Goal: Transaction & Acquisition: Purchase product/service

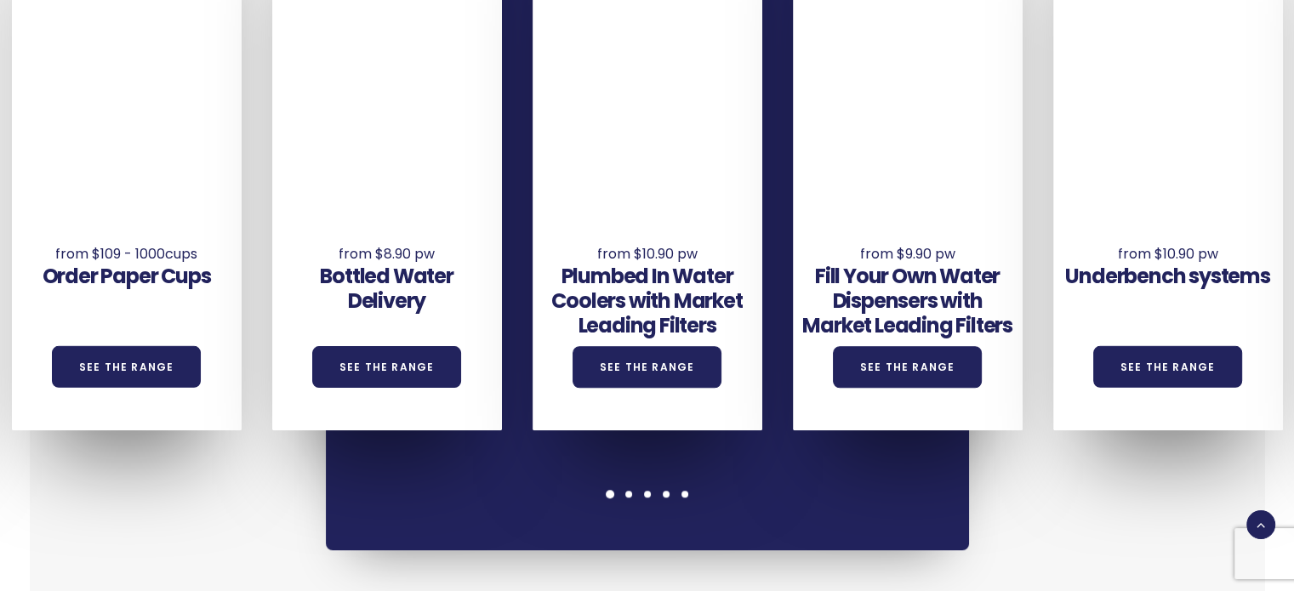
scroll to position [1297, 0]
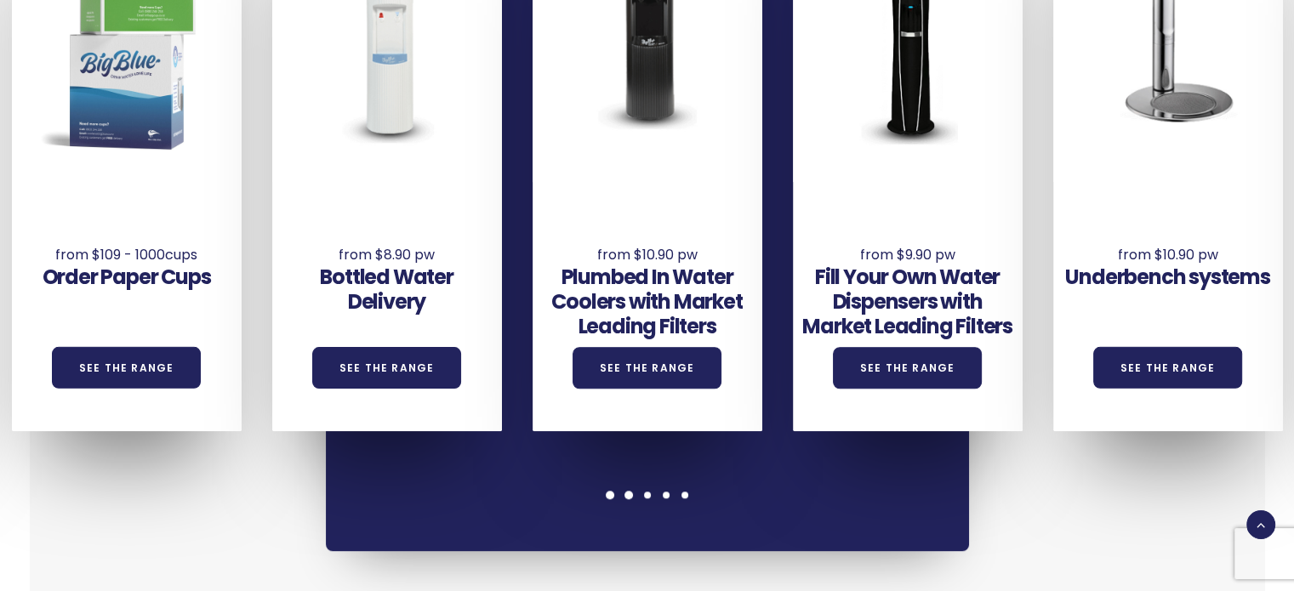
click at [629, 496] on span at bounding box center [628, 495] width 9 height 9
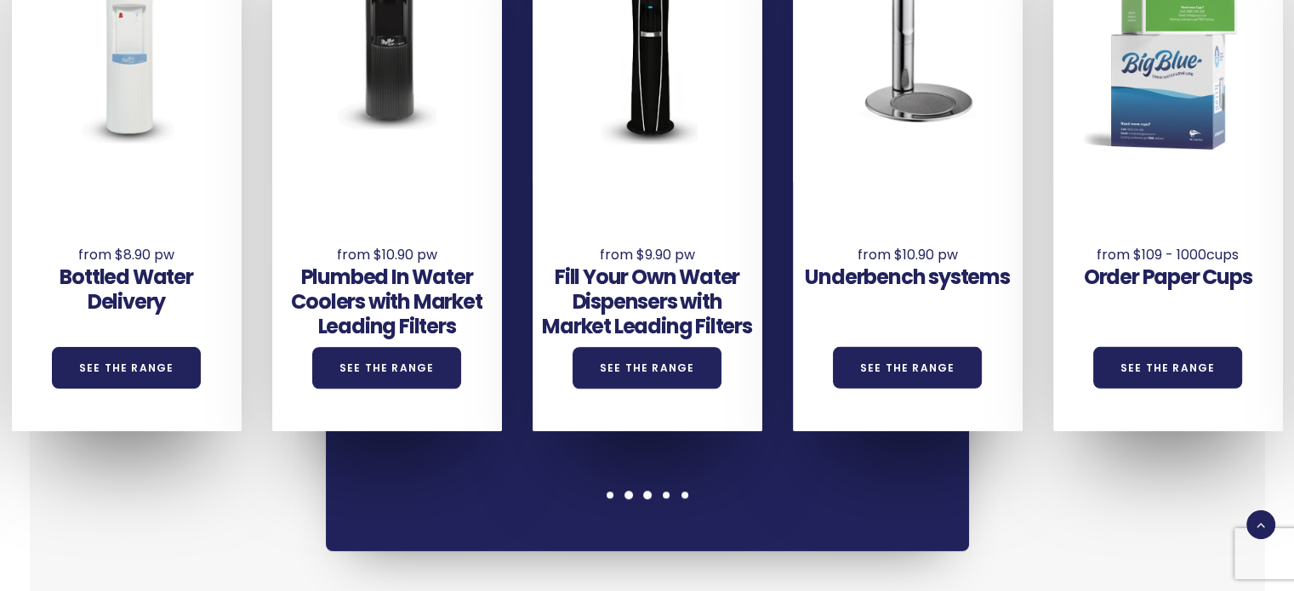
click at [645, 493] on span at bounding box center [647, 495] width 9 height 9
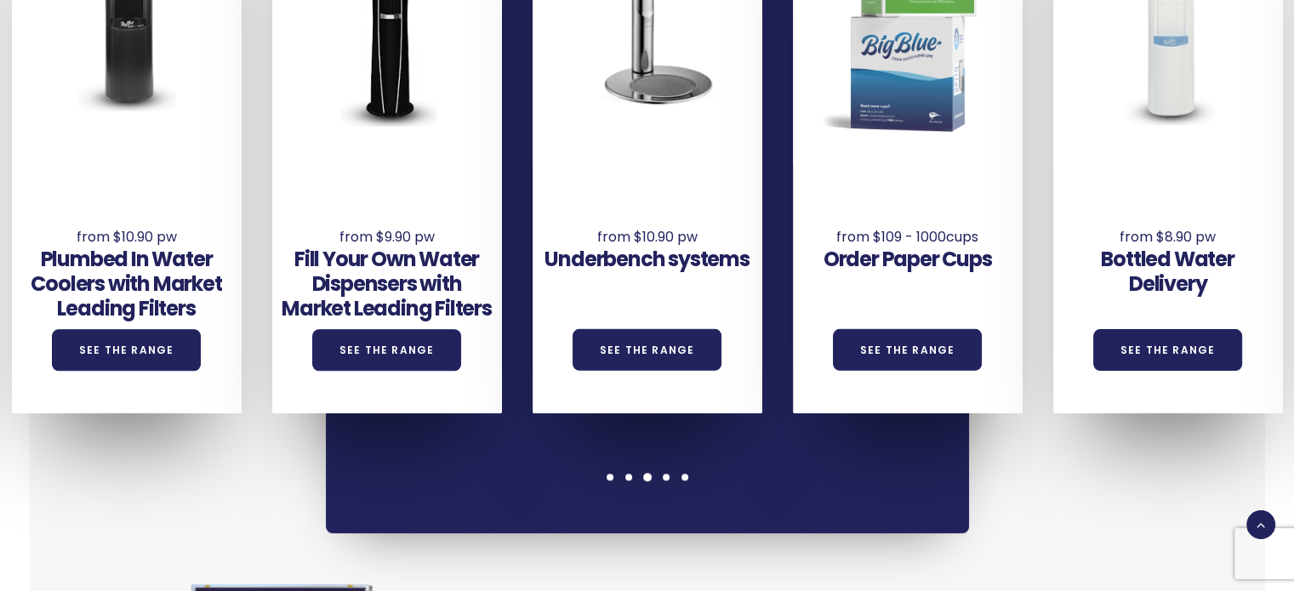
scroll to position [1319, 0]
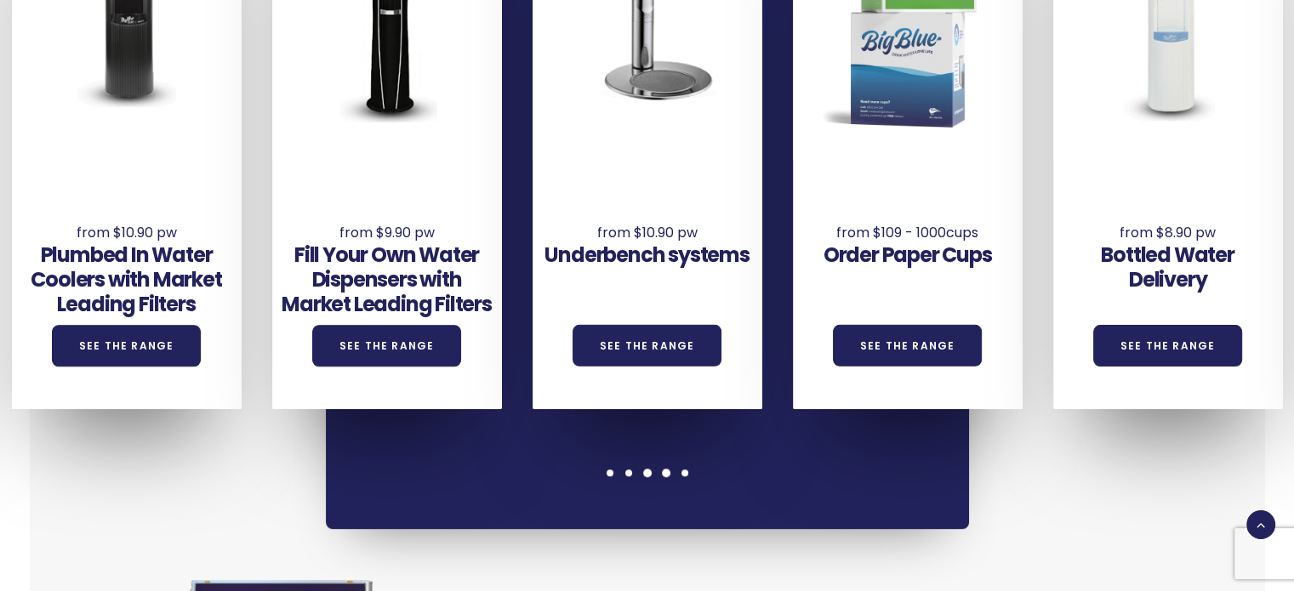
click at [669, 476] on div at bounding box center [666, 473] width 19 height 9
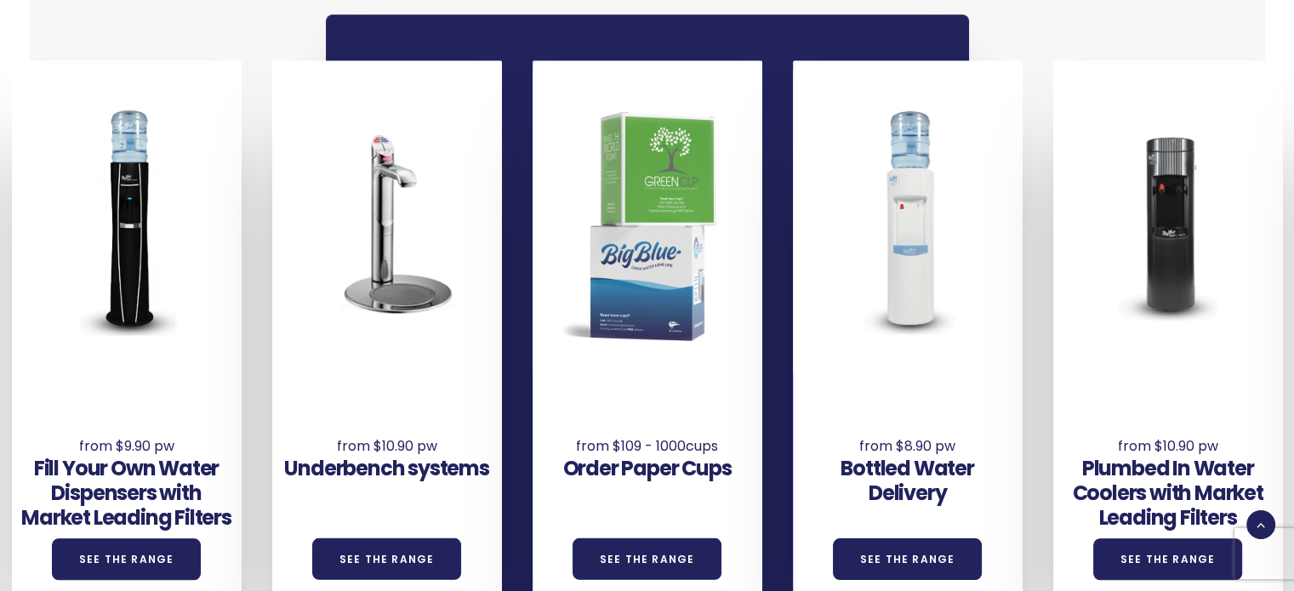
scroll to position [1126, 0]
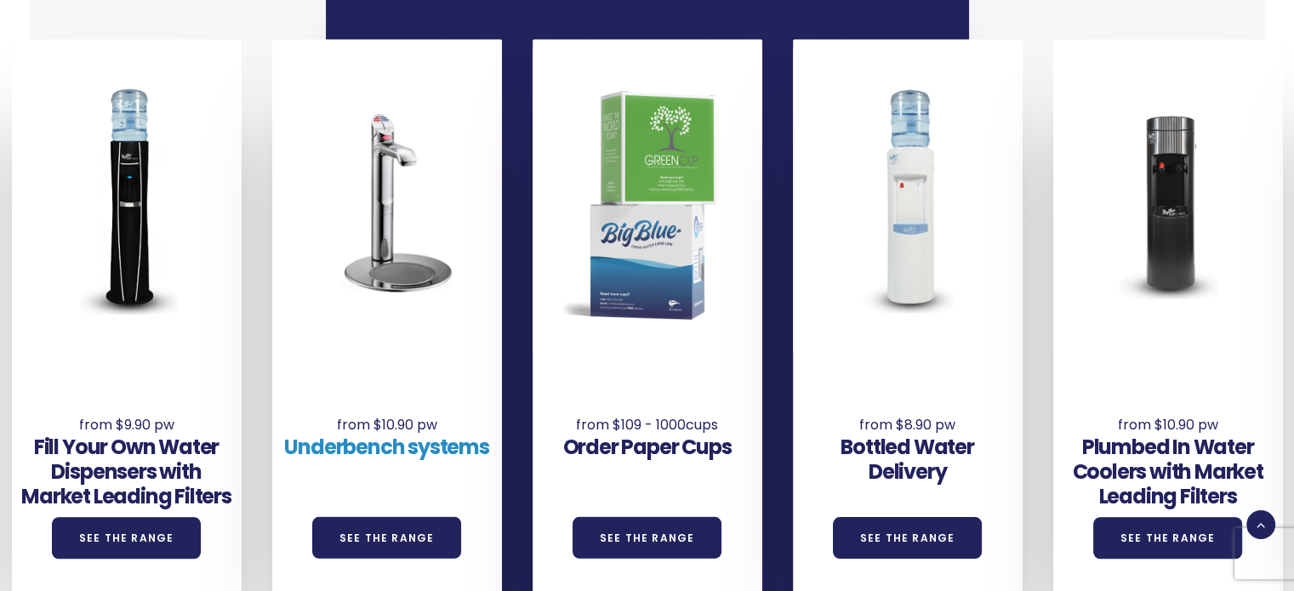
click at [385, 436] on link "Underbench systems" at bounding box center [386, 447] width 204 height 28
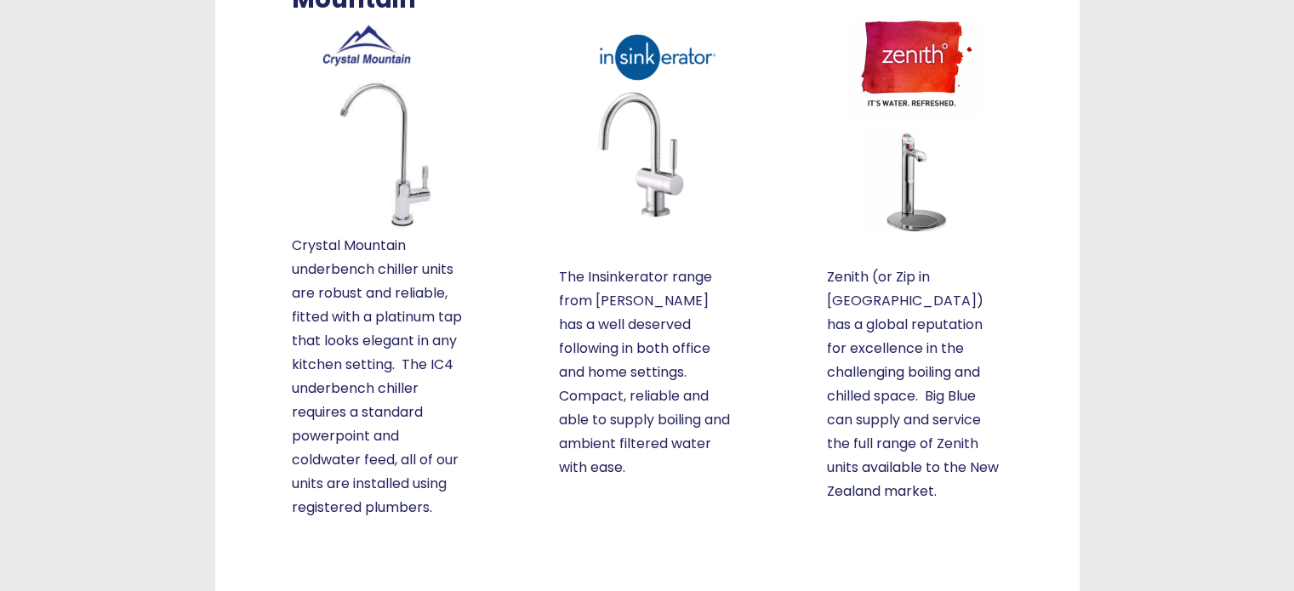
scroll to position [468, 0]
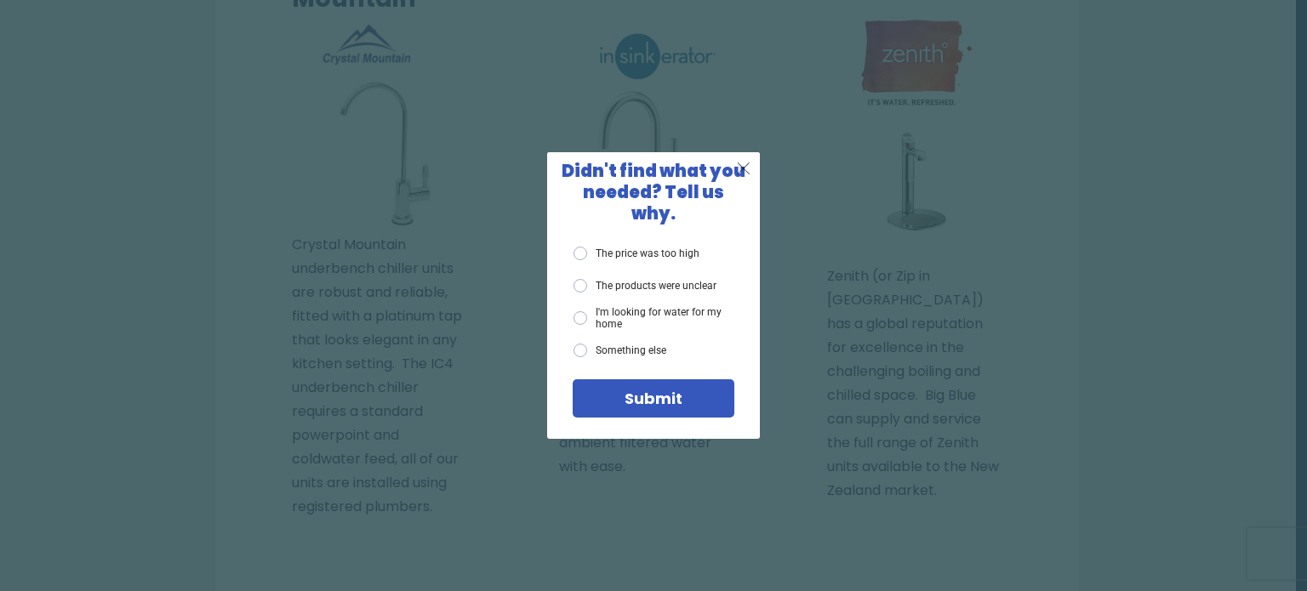
click at [749, 179] on span "X" at bounding box center [743, 167] width 15 height 21
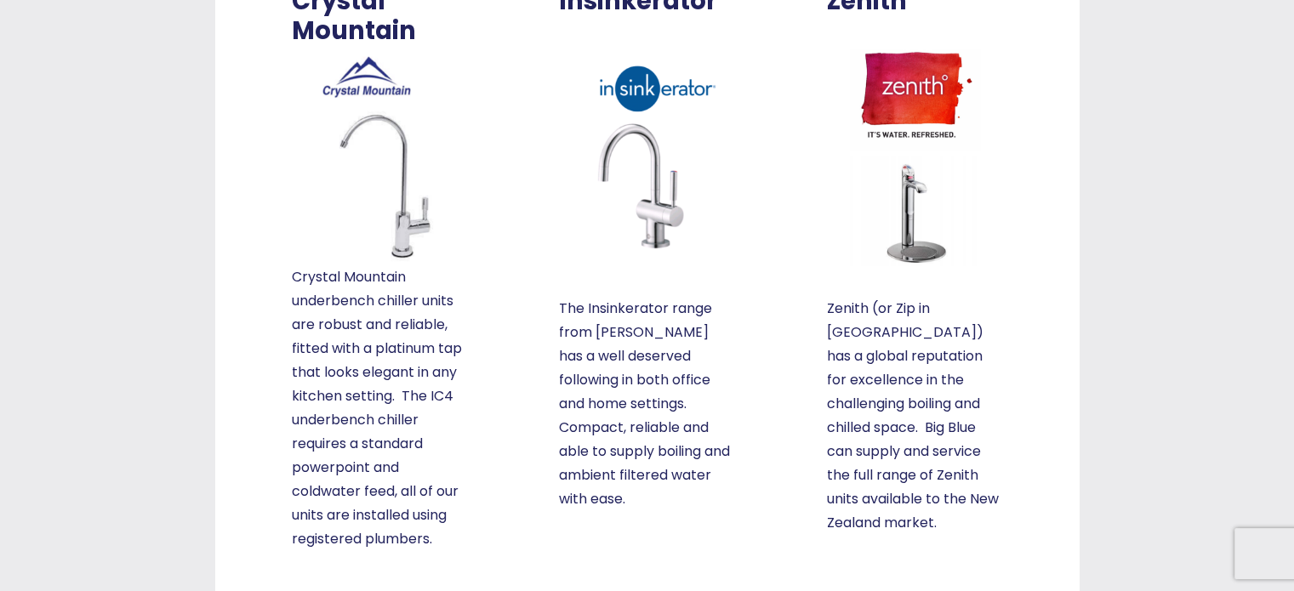
scroll to position [446, 0]
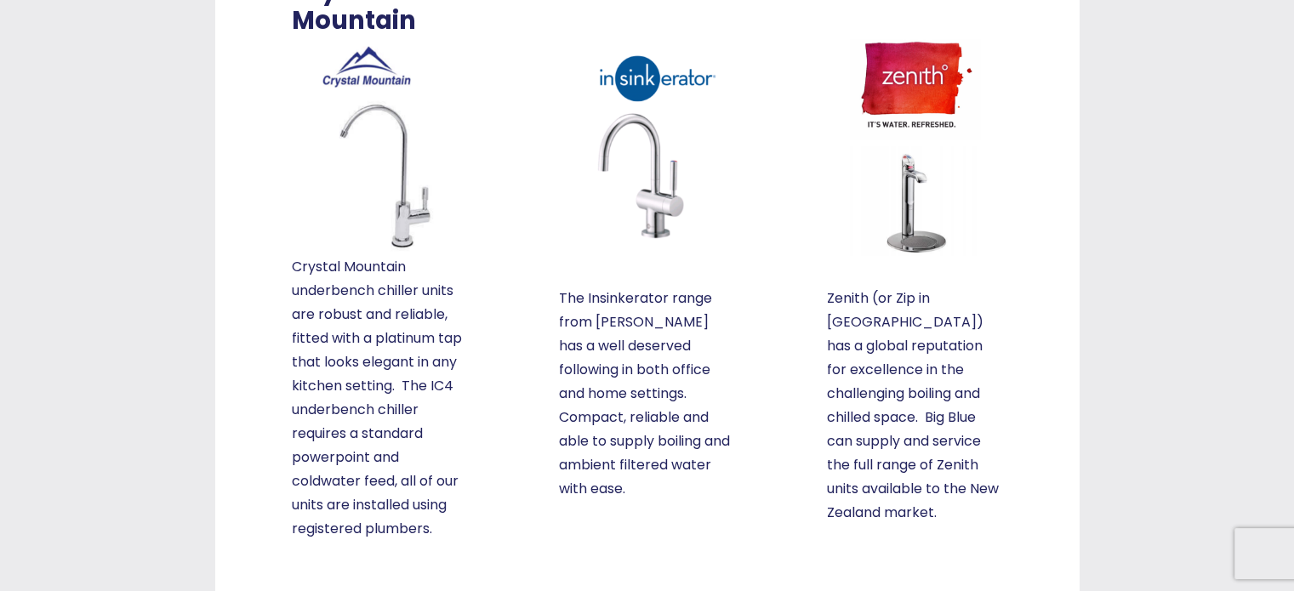
click at [653, 345] on div "Underbench systems Crystal Mountain Crystal Mountain underbench chiller units a…" at bounding box center [647, 189] width 1297 height 1074
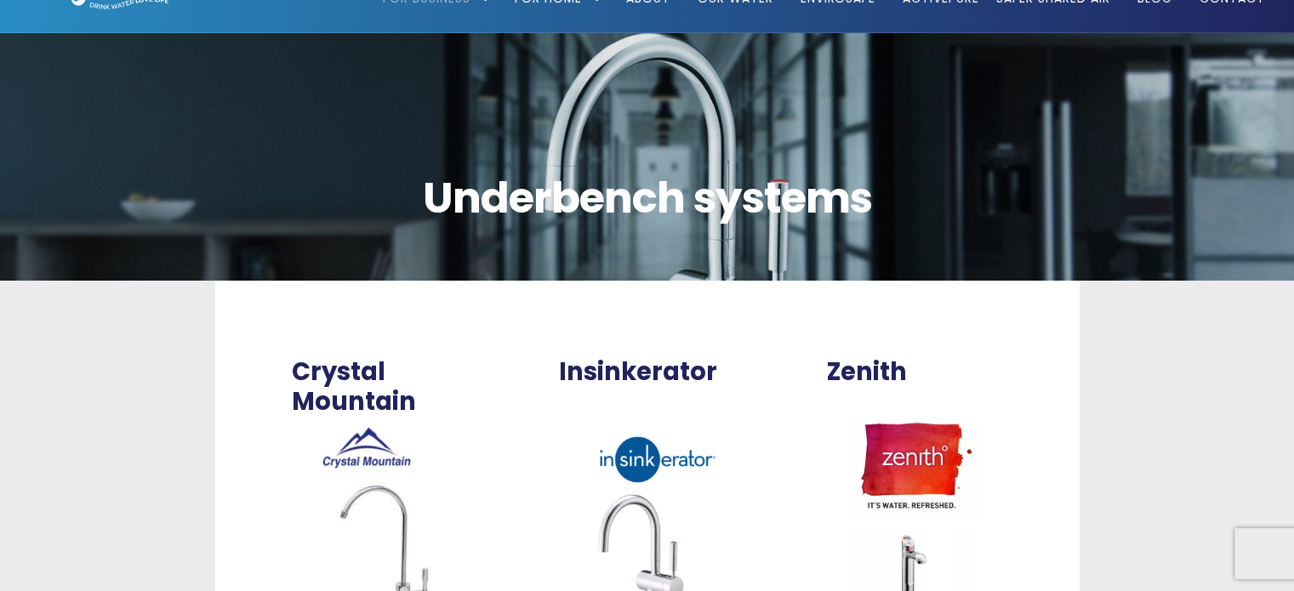
scroll to position [64, 0]
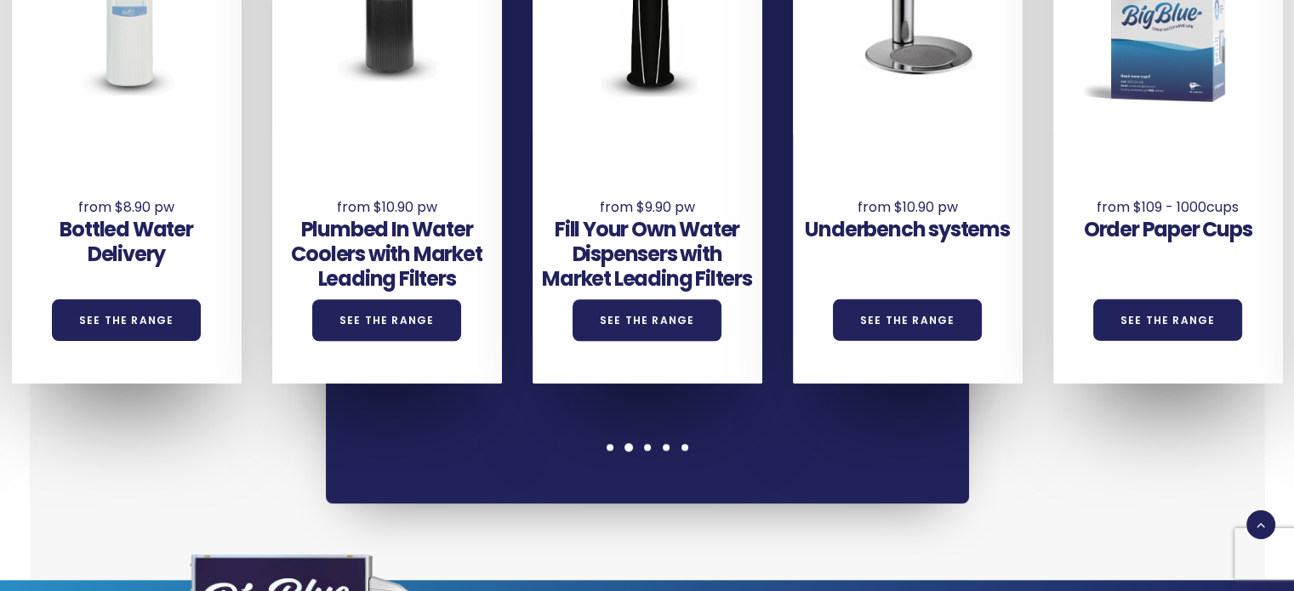
scroll to position [1340, 0]
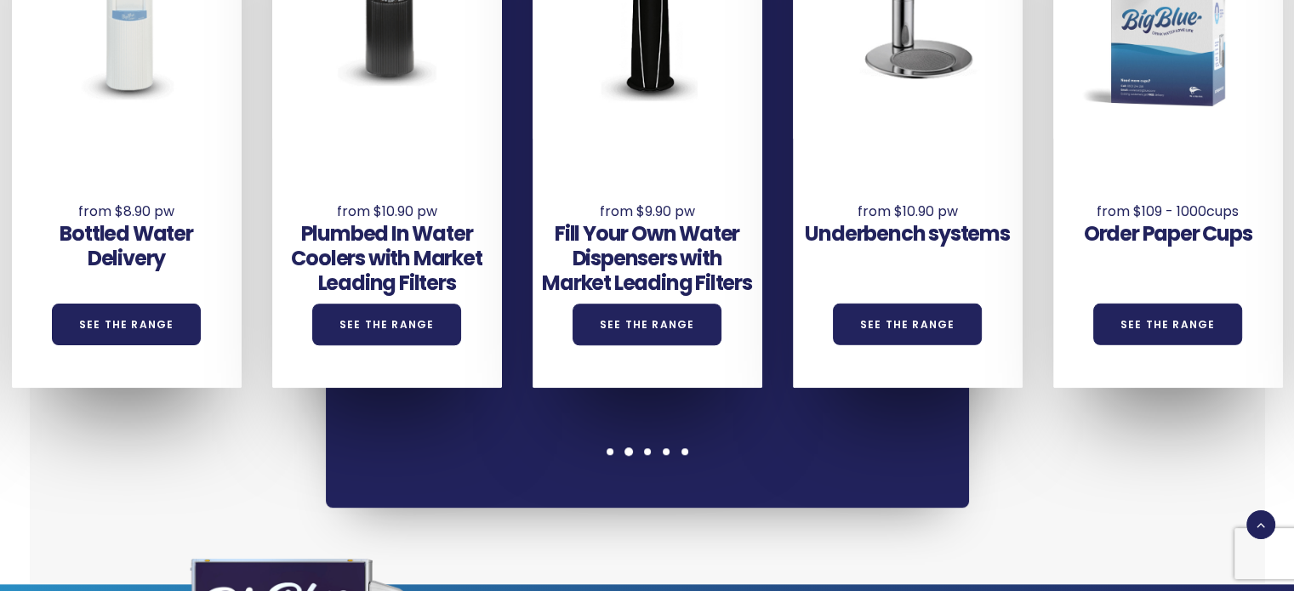
click at [881, 326] on link "See the Range" at bounding box center [908, 325] width 150 height 42
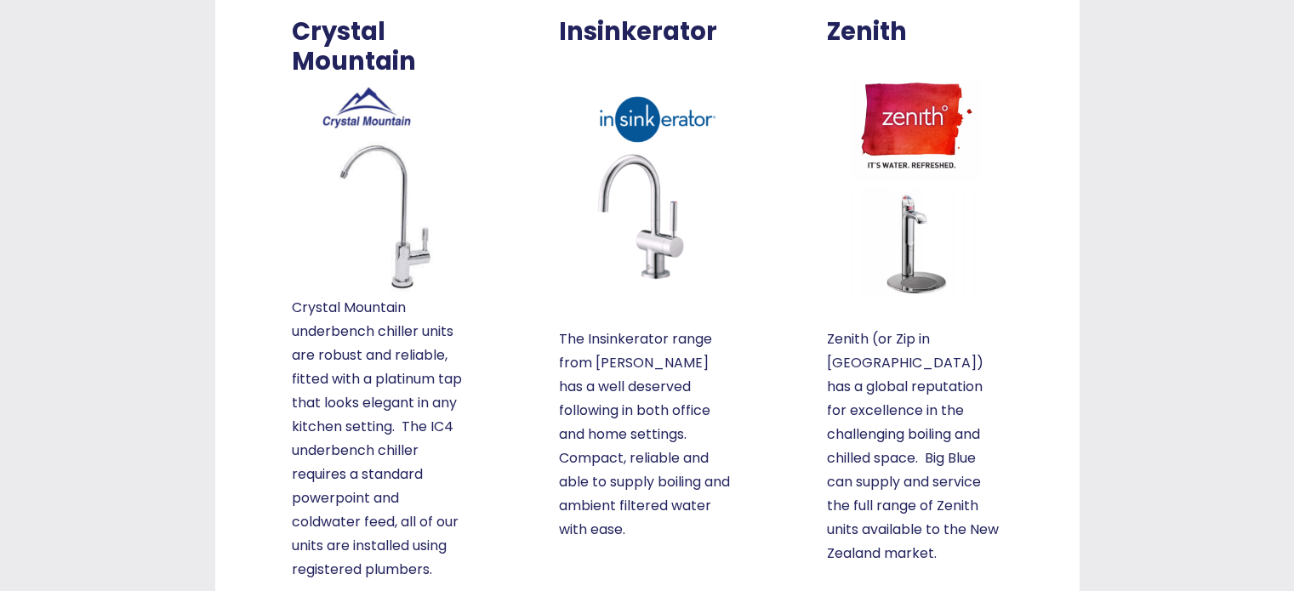
scroll to position [404, 0]
